Goal: Information Seeking & Learning: Learn about a topic

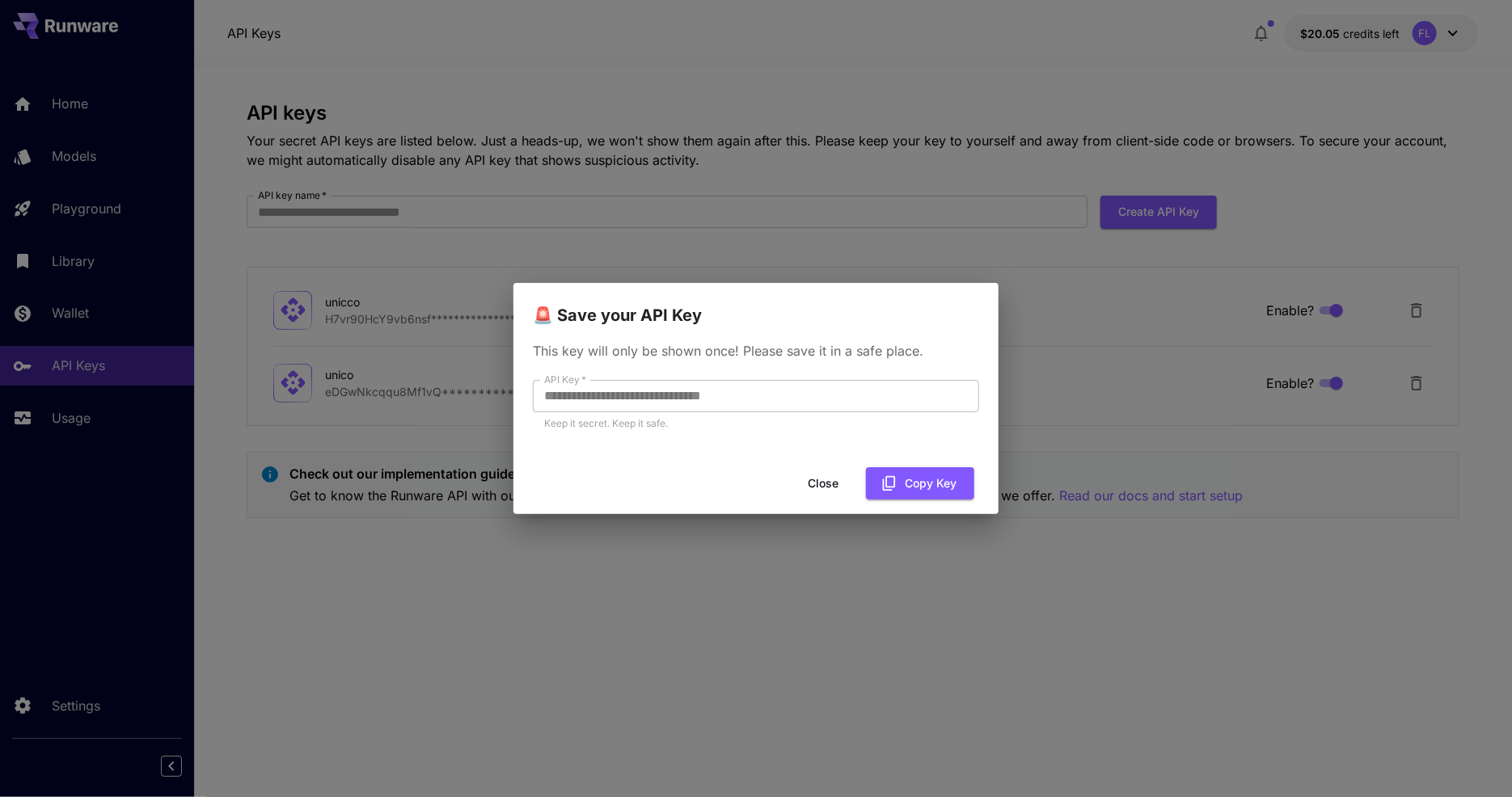
click at [832, 476] on button "Close" at bounding box center [823, 484] width 73 height 33
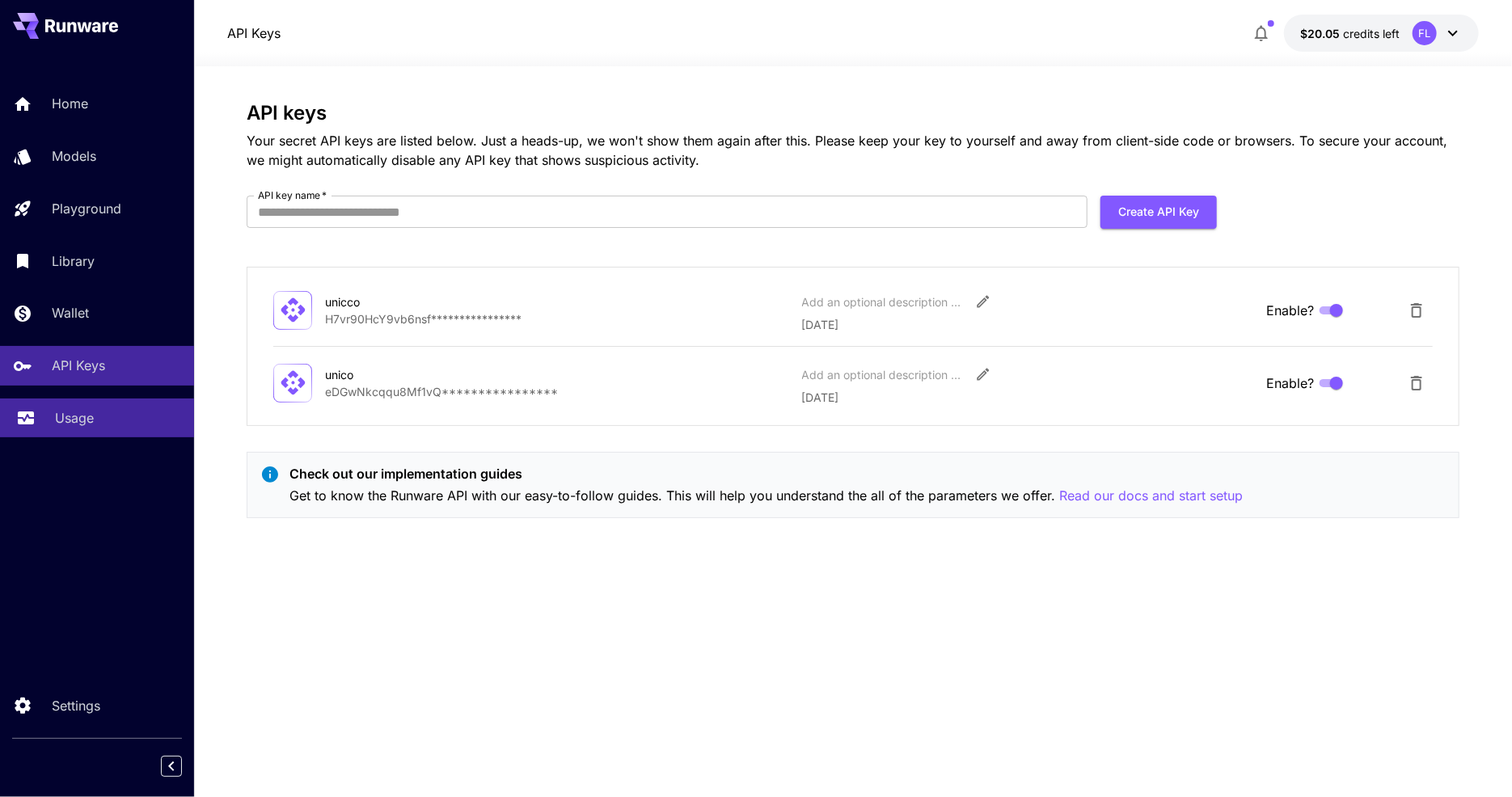
click at [120, 408] on link "Usage" at bounding box center [97, 418] width 194 height 39
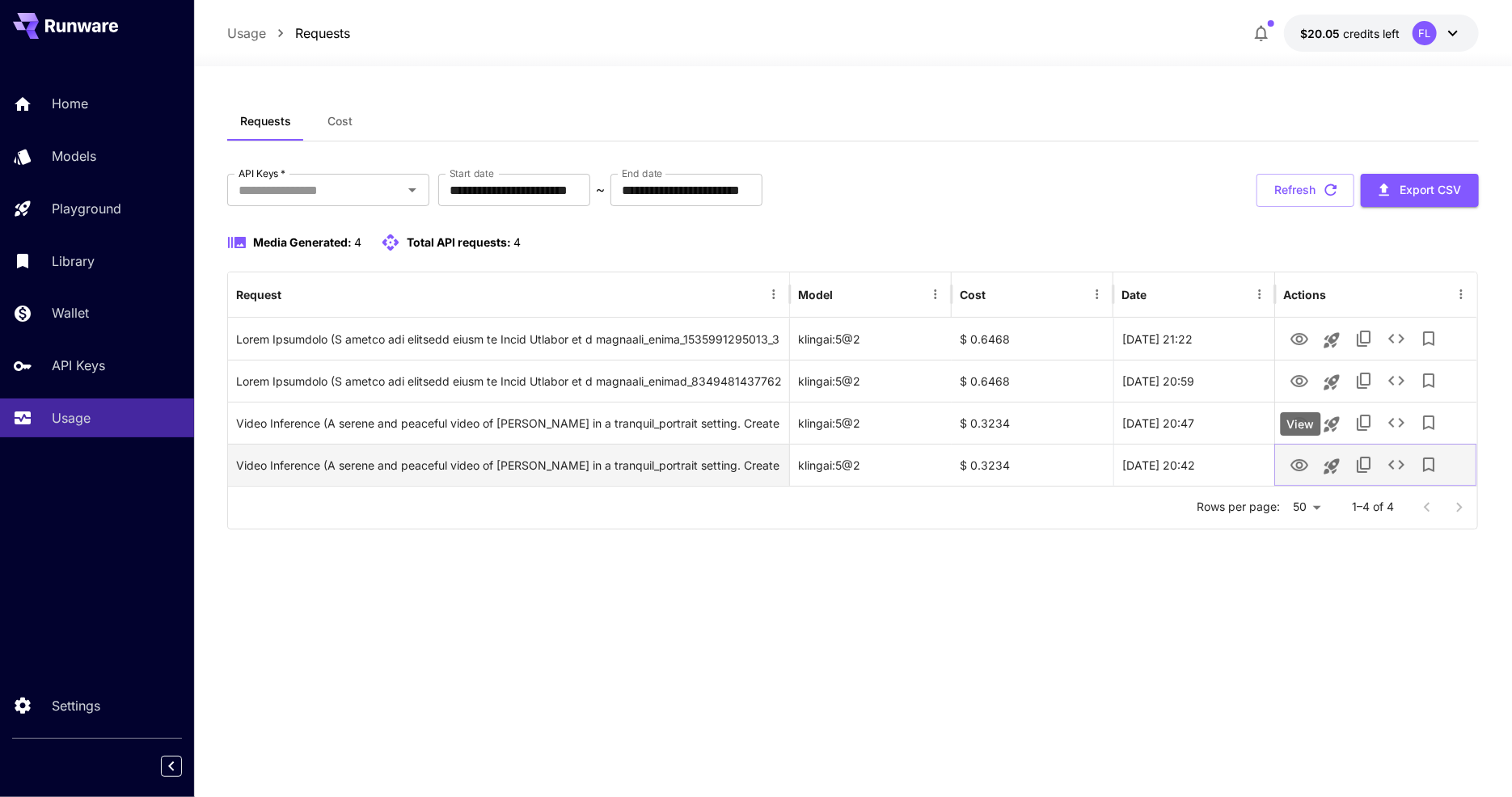
click at [1304, 460] on icon "View" at bounding box center [1300, 465] width 18 height 12
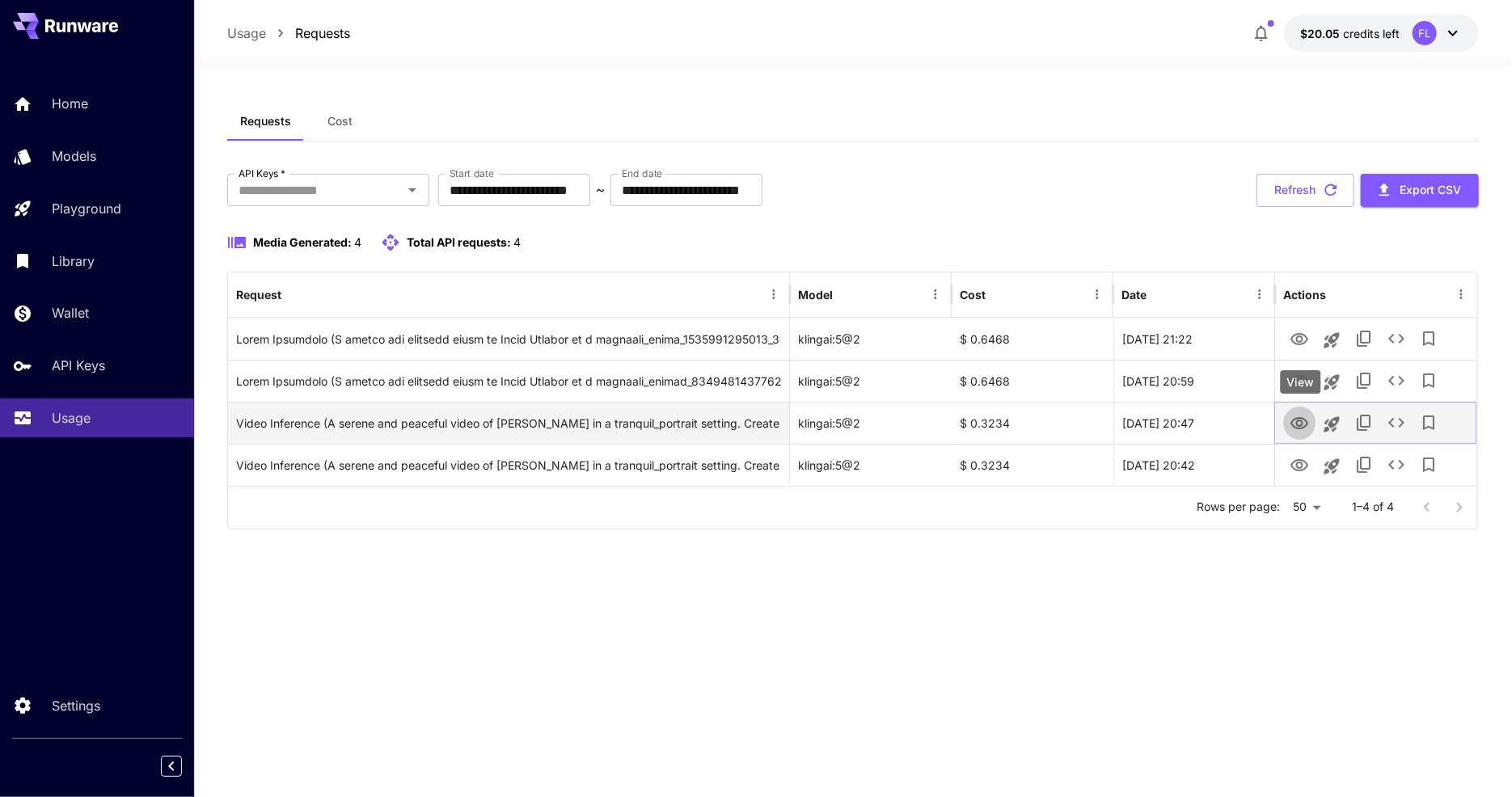
click at [1298, 418] on icon "View" at bounding box center [1300, 423] width 18 height 12
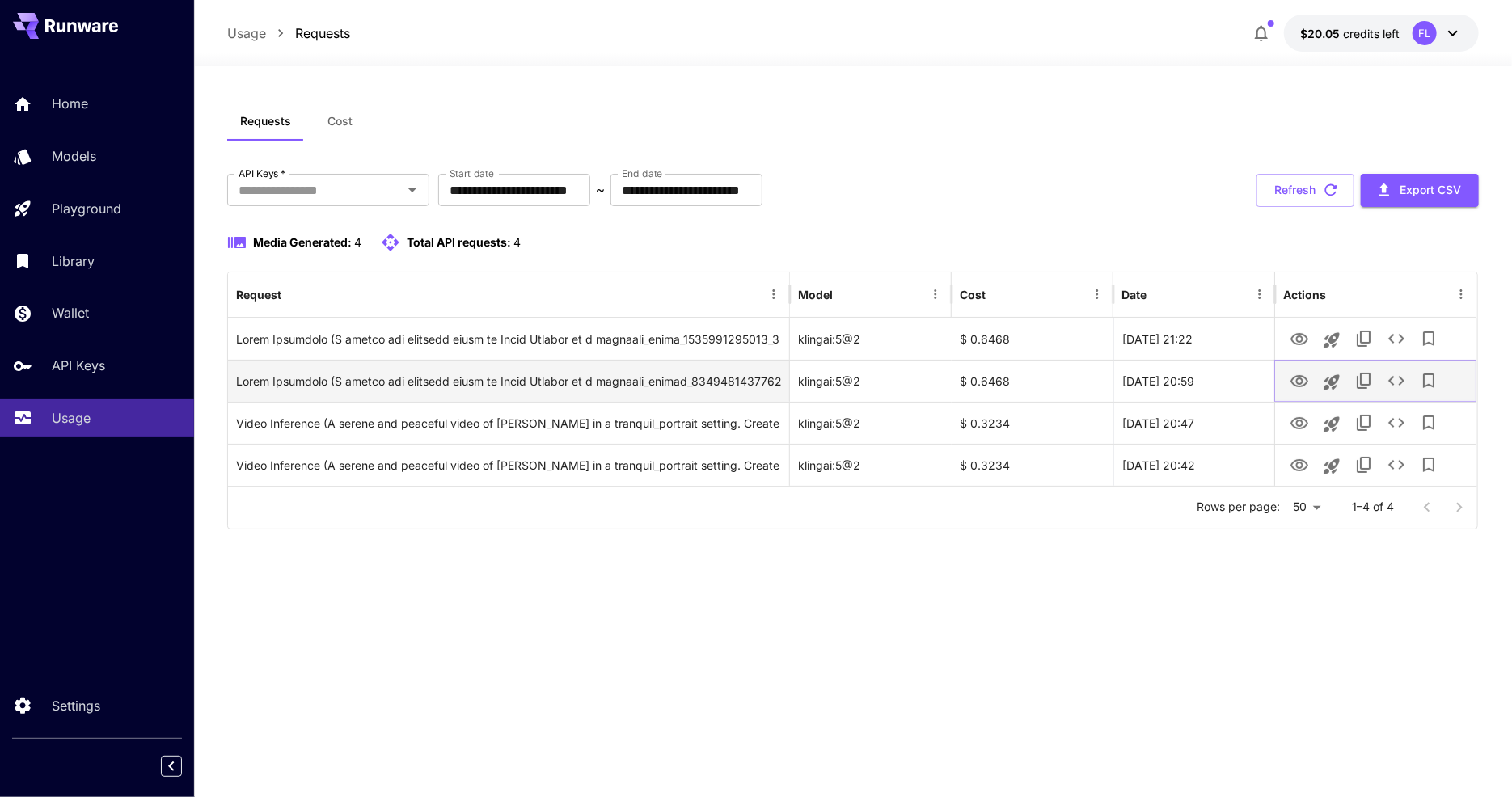
click at [1297, 383] on icon "View" at bounding box center [1300, 382] width 20 height 20
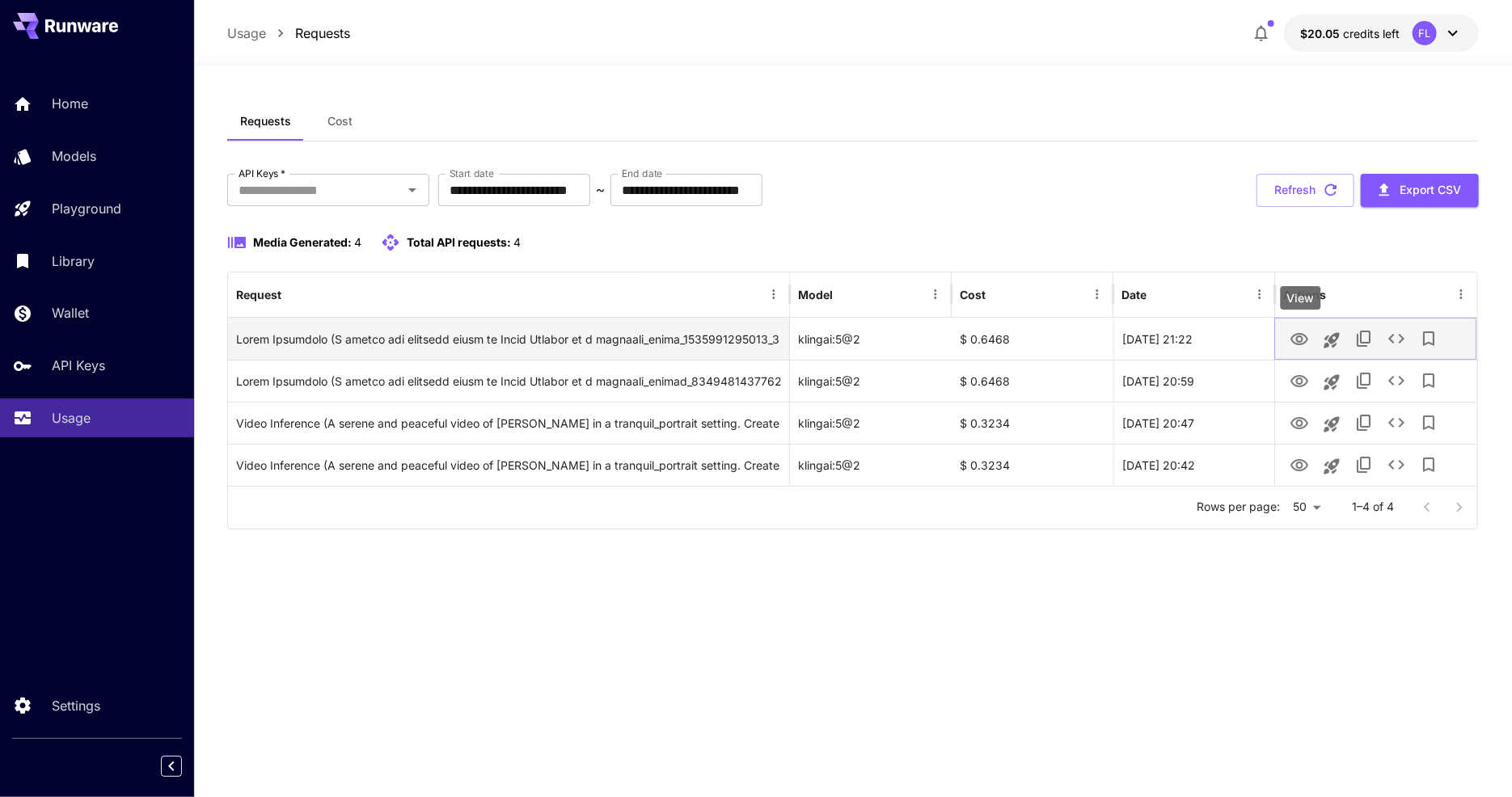
click at [1305, 337] on icon "View" at bounding box center [1300, 339] width 20 height 20
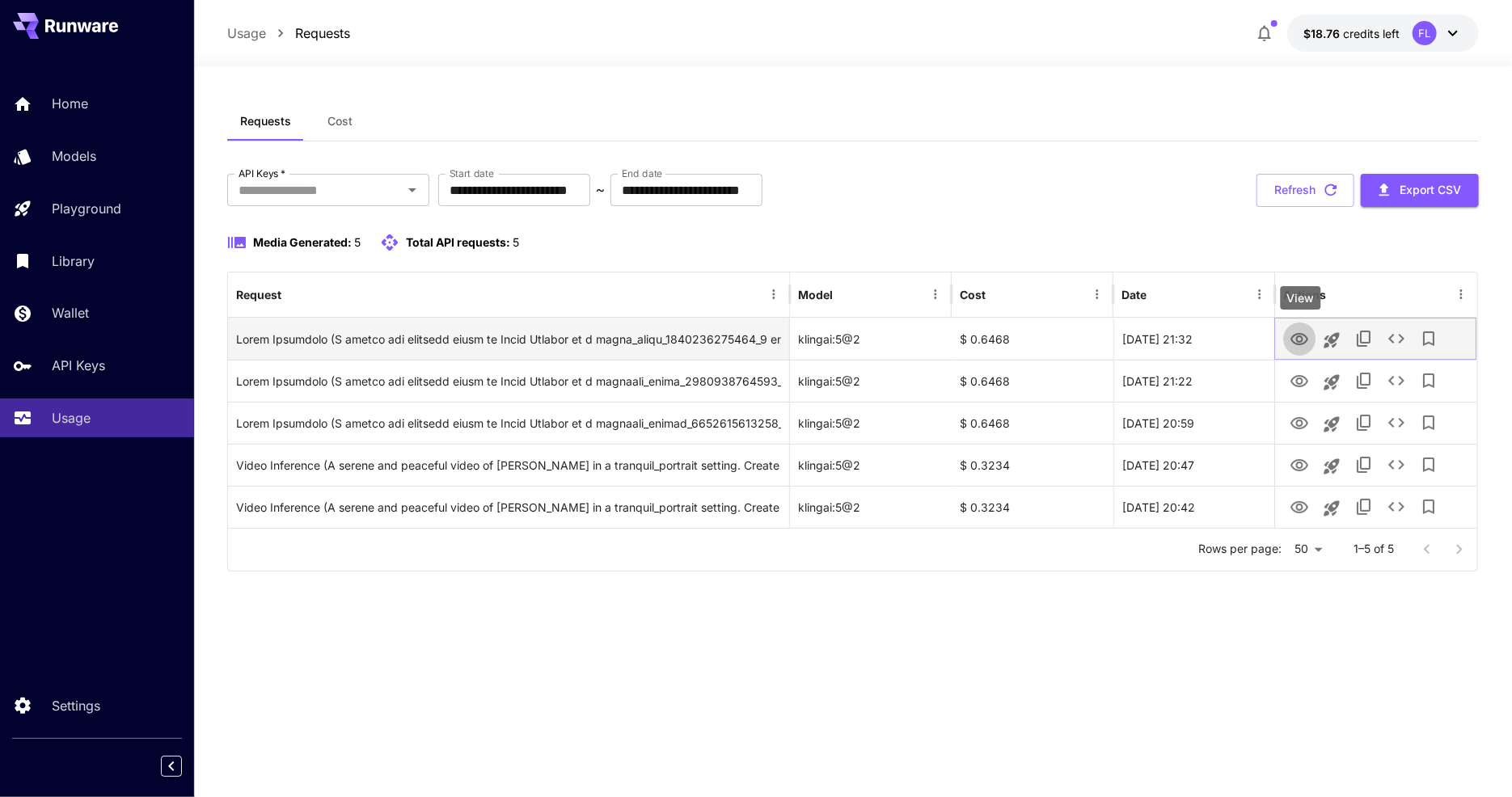
click at [1307, 336] on icon "View" at bounding box center [1300, 339] width 18 height 12
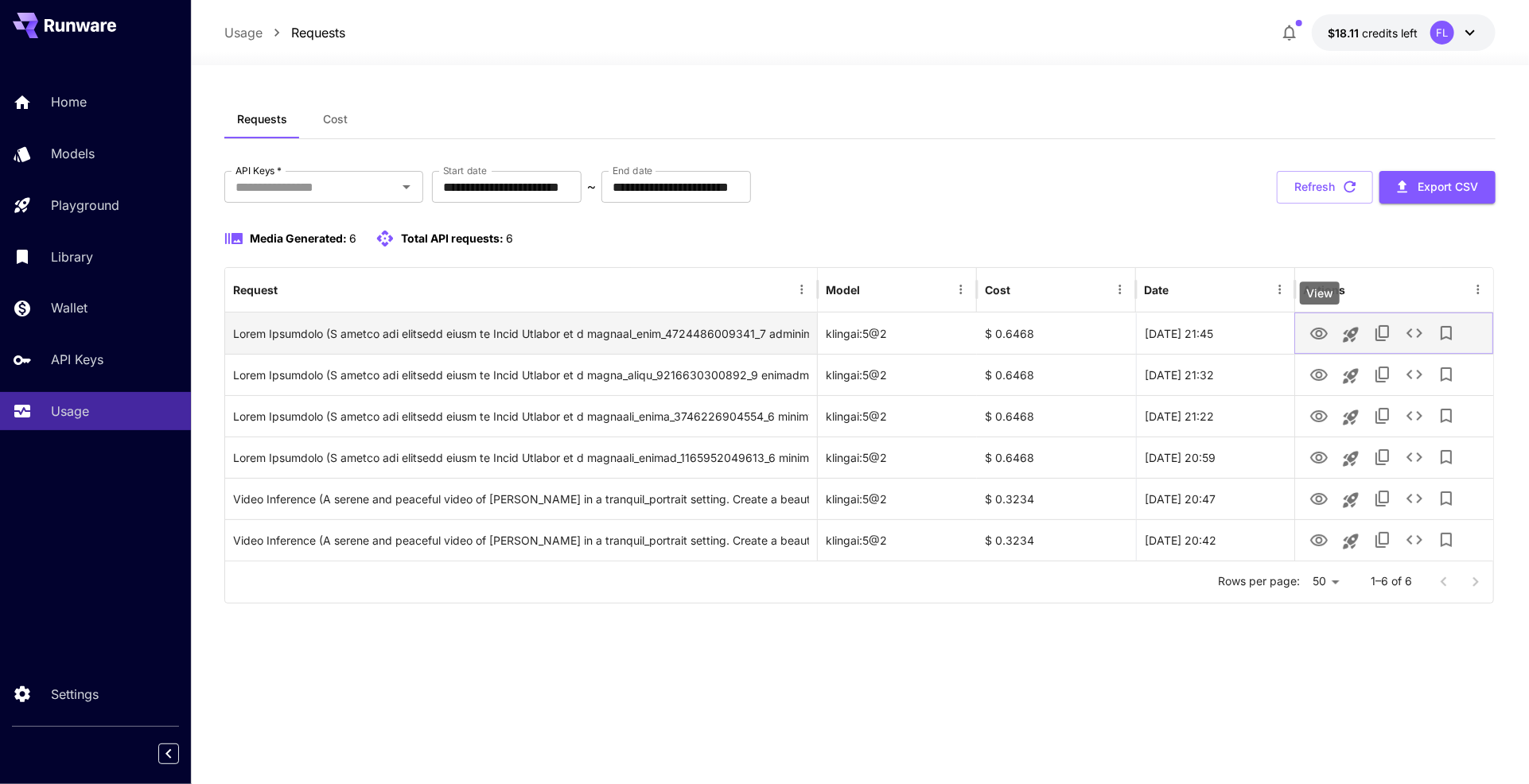
click at [1327, 335] on icon "View" at bounding box center [1320, 333] width 18 height 12
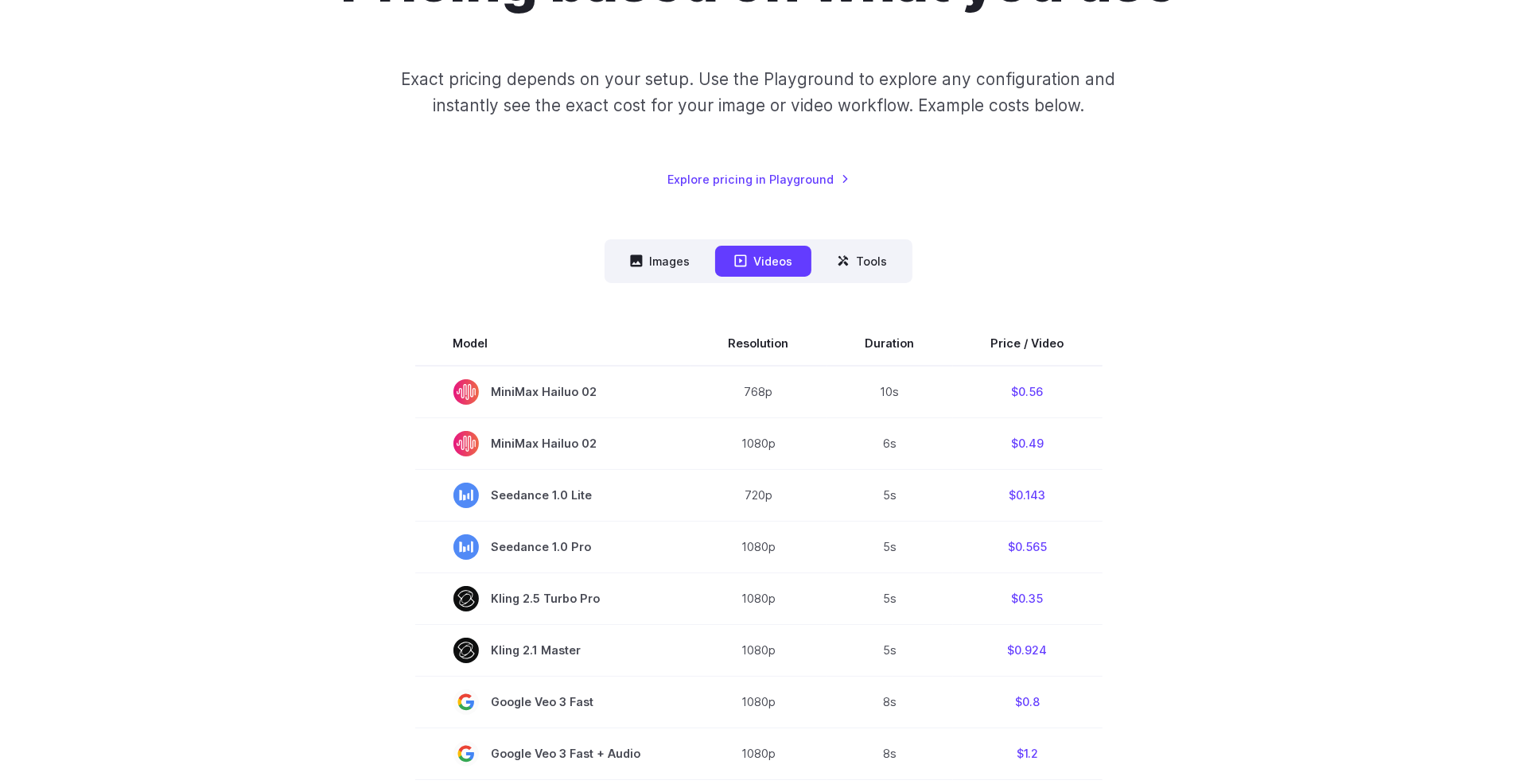
scroll to position [398, 0]
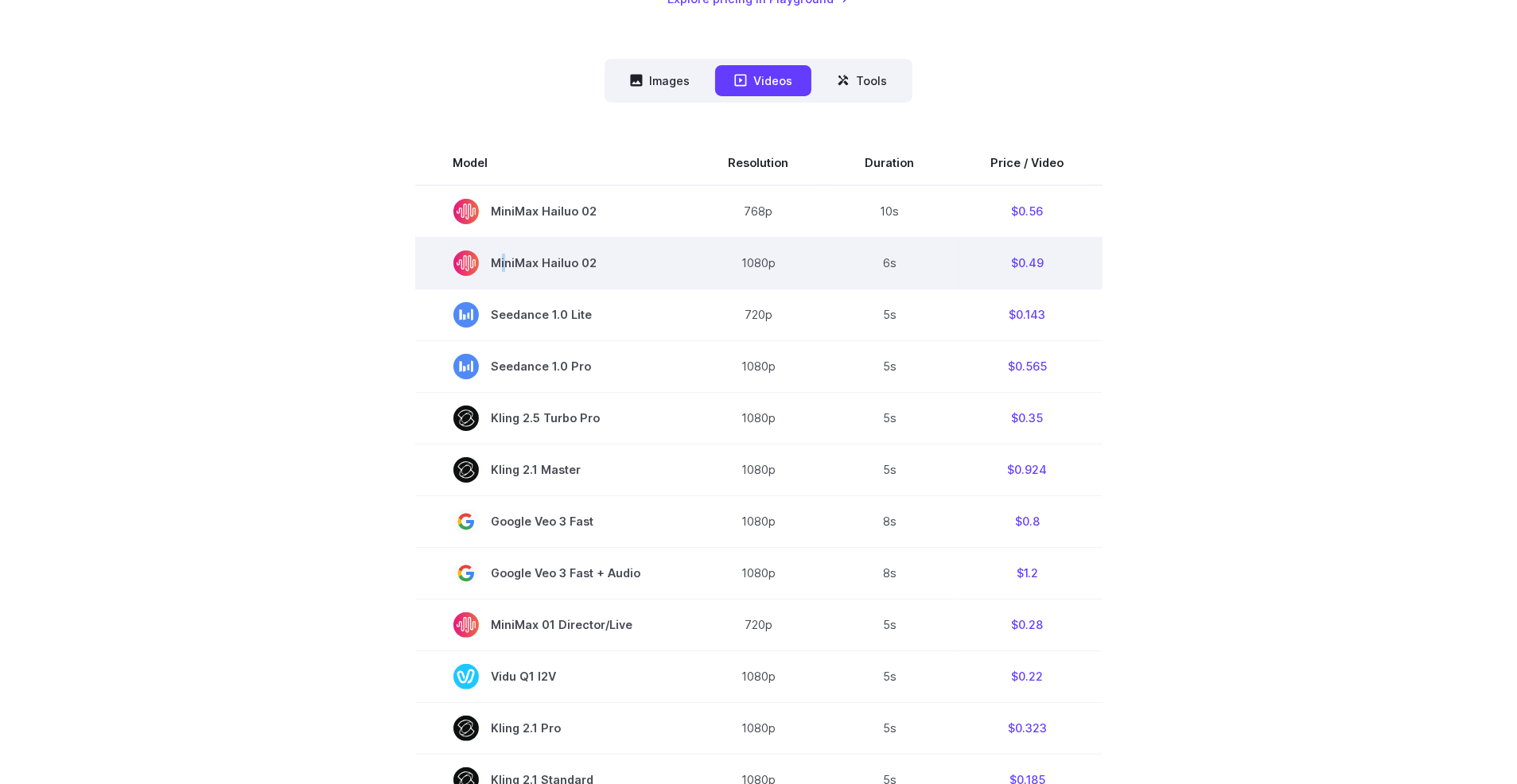
drag, startPoint x: 621, startPoint y: 267, endPoint x: 506, endPoint y: 267, distance: 115.0
click at [506, 267] on span "MiniMax Hailuo 02" at bounding box center [553, 263] width 199 height 25
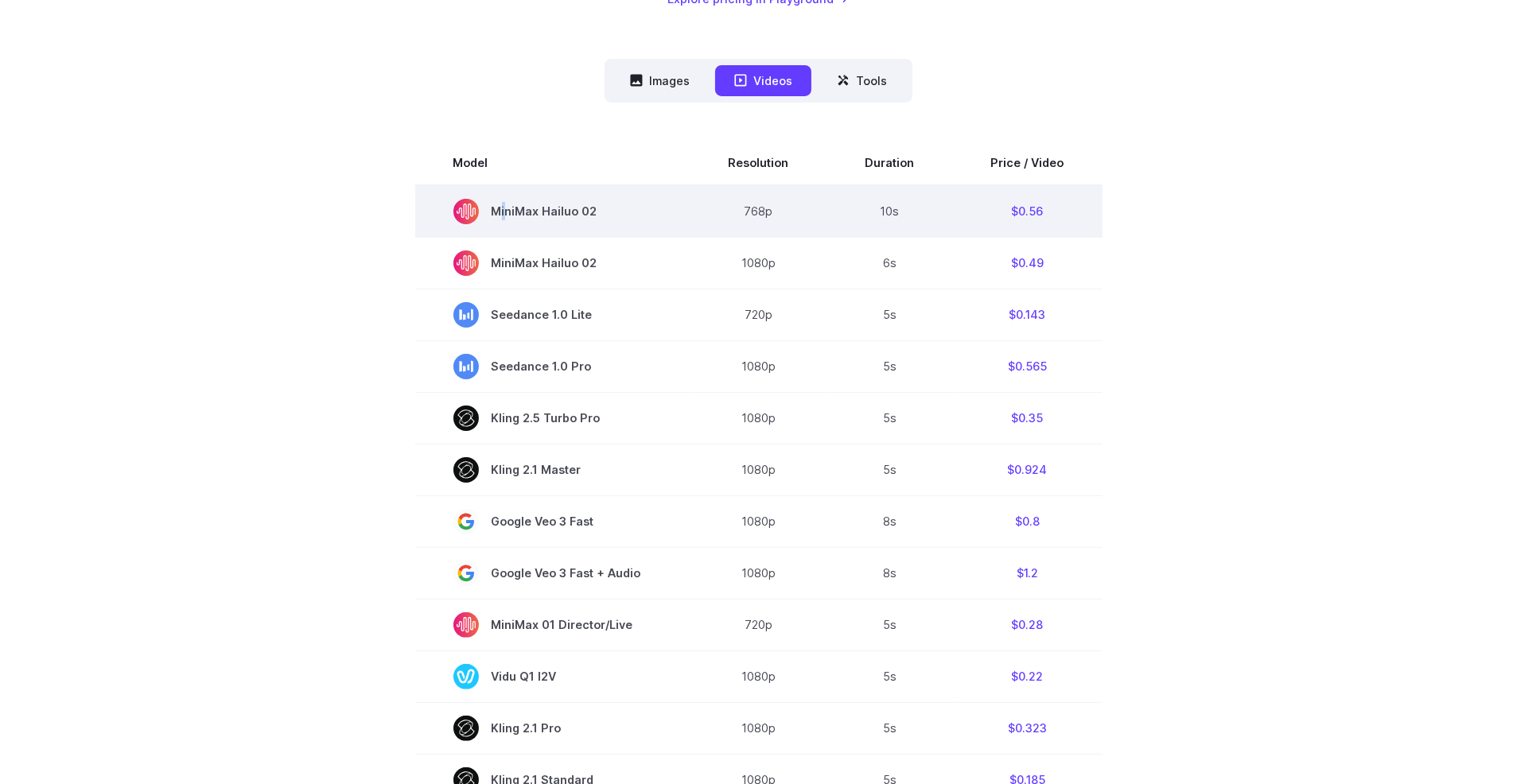
click at [502, 209] on span "MiniMax Hailuo 02" at bounding box center [553, 211] width 199 height 25
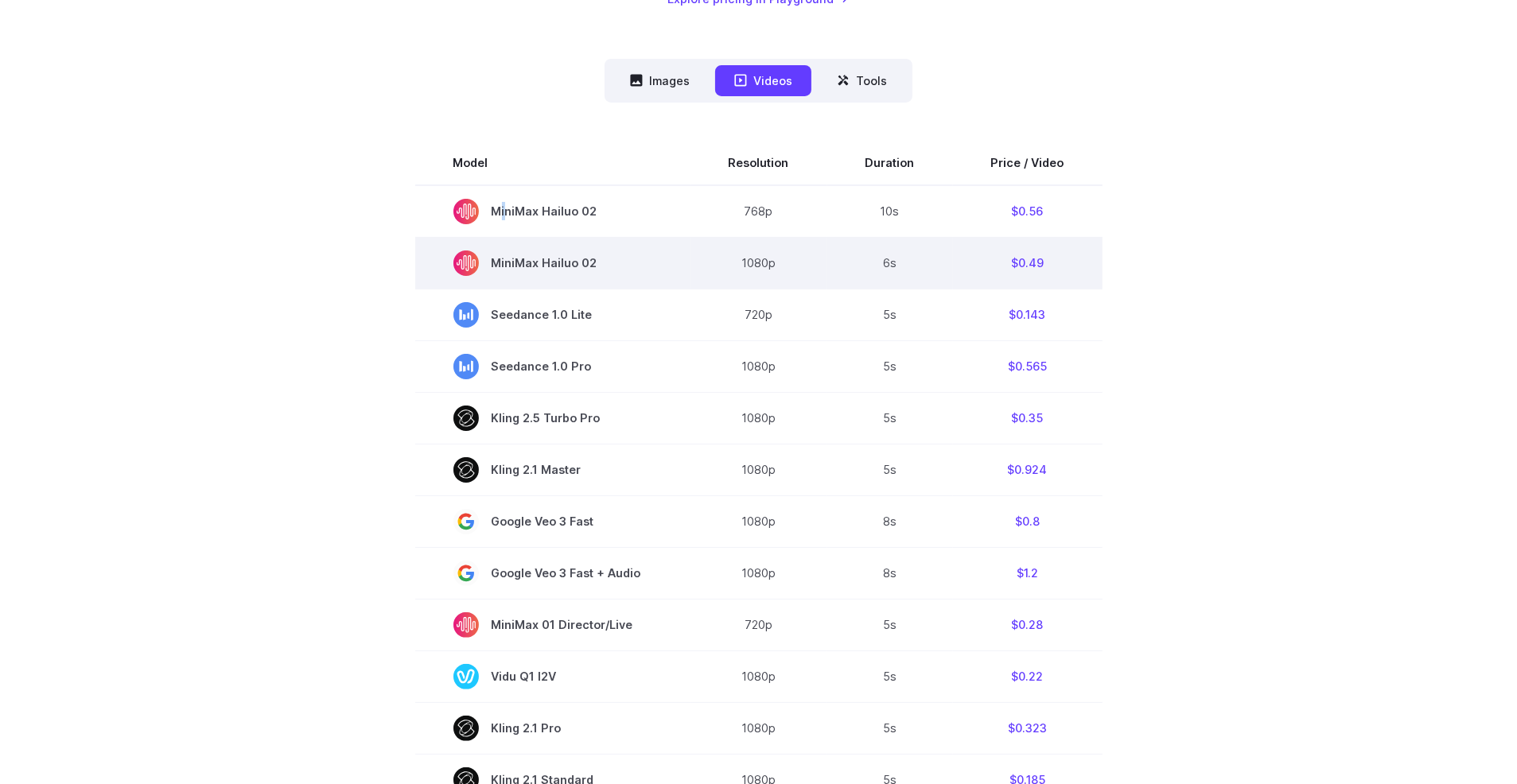
drag, startPoint x: 498, startPoint y: 262, endPoint x: 596, endPoint y: 263, distance: 98.0
click at [596, 263] on span "MiniMax Hailuo 02" at bounding box center [553, 263] width 199 height 25
copy span "MiniMax Hailuo 02"
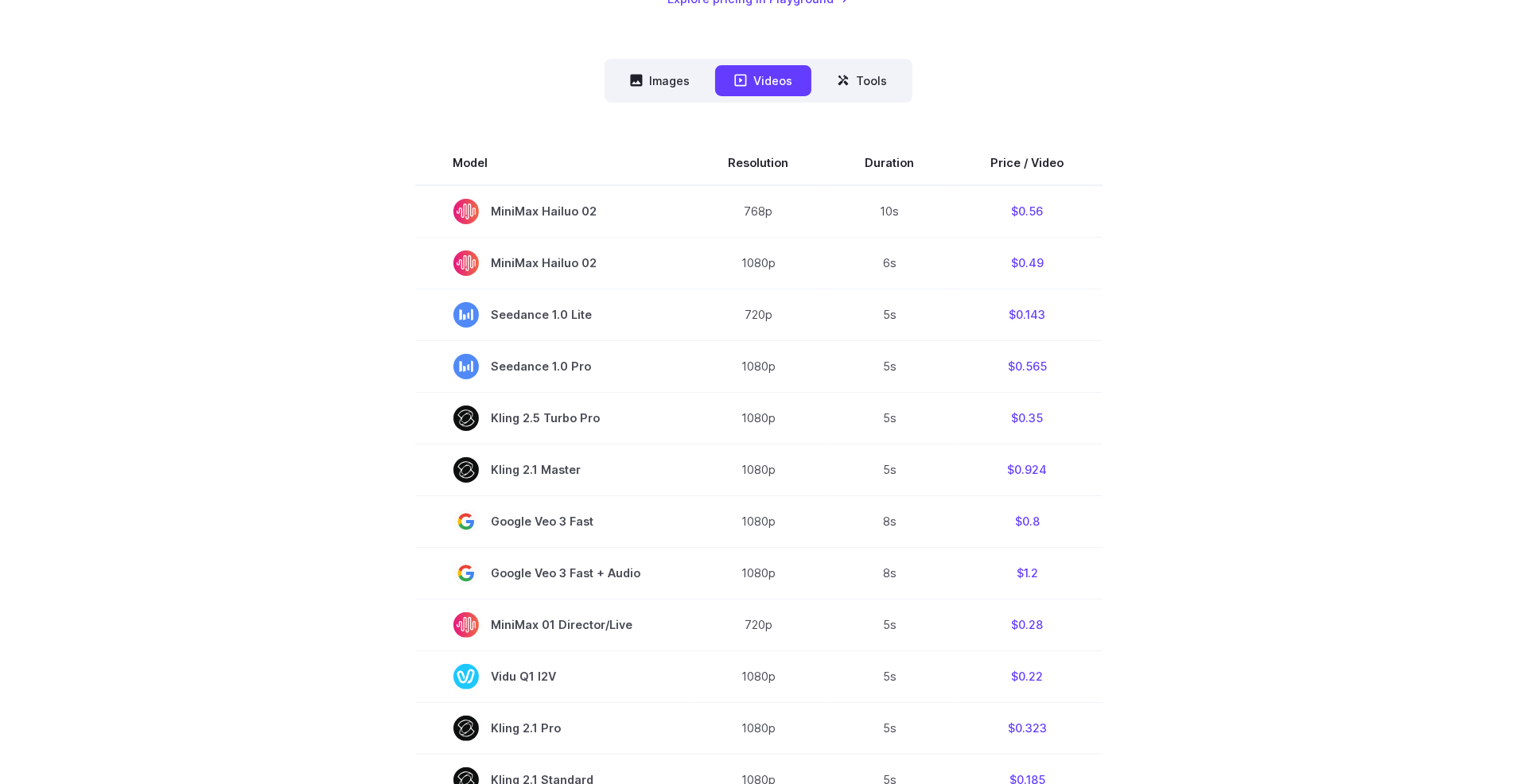
click at [1266, 167] on section "Model Resolution Duration Price / Video MiniMax Hailuo 02 768p 10s $0.56 MiniMa…" at bounding box center [759, 706] width 1108 height 1130
